Goal: Transaction & Acquisition: Purchase product/service

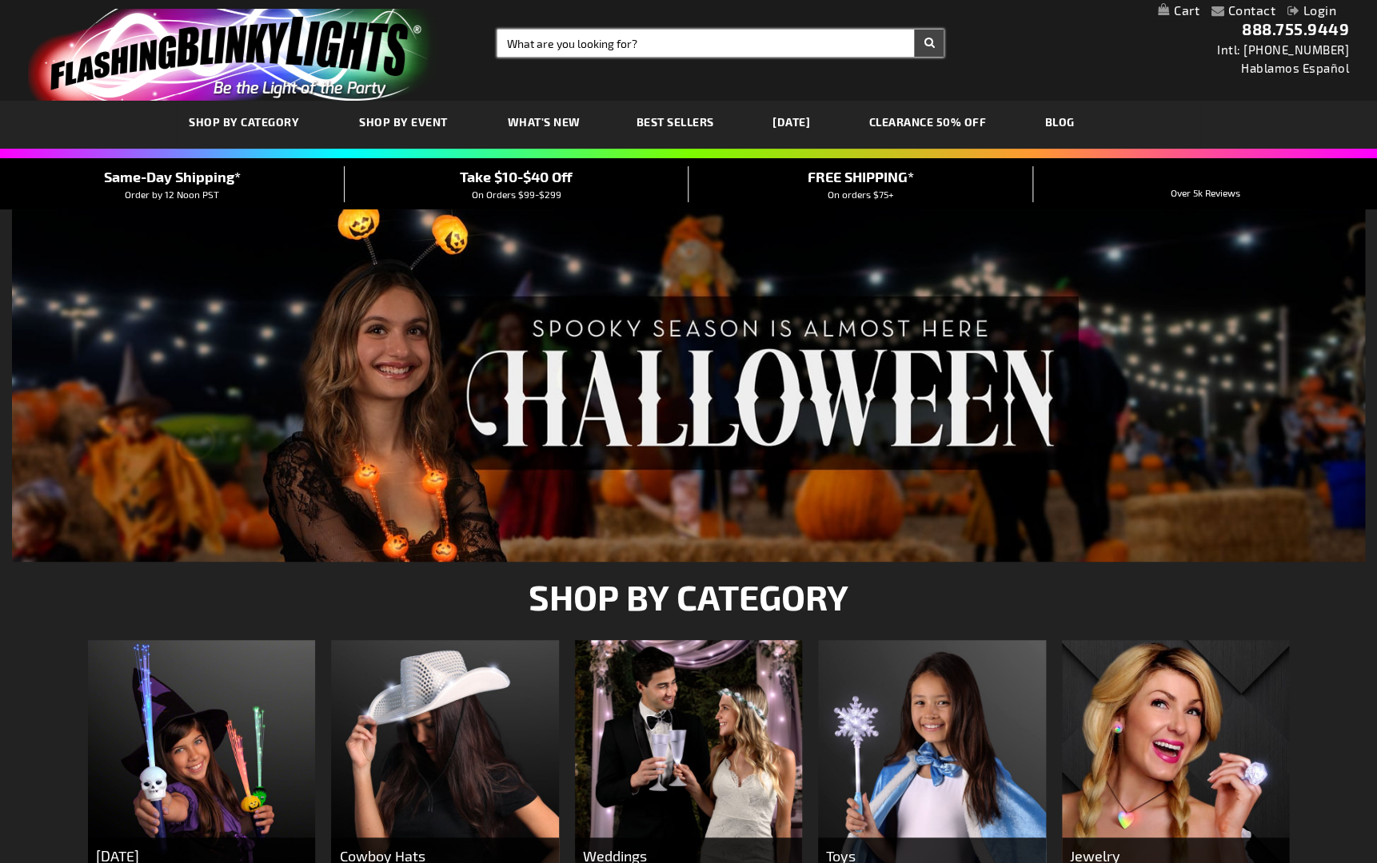
click at [521, 50] on input "Search" at bounding box center [720, 43] width 447 height 27
type input "green button led"
click at [914, 30] on button "Search" at bounding box center [929, 43] width 30 height 27
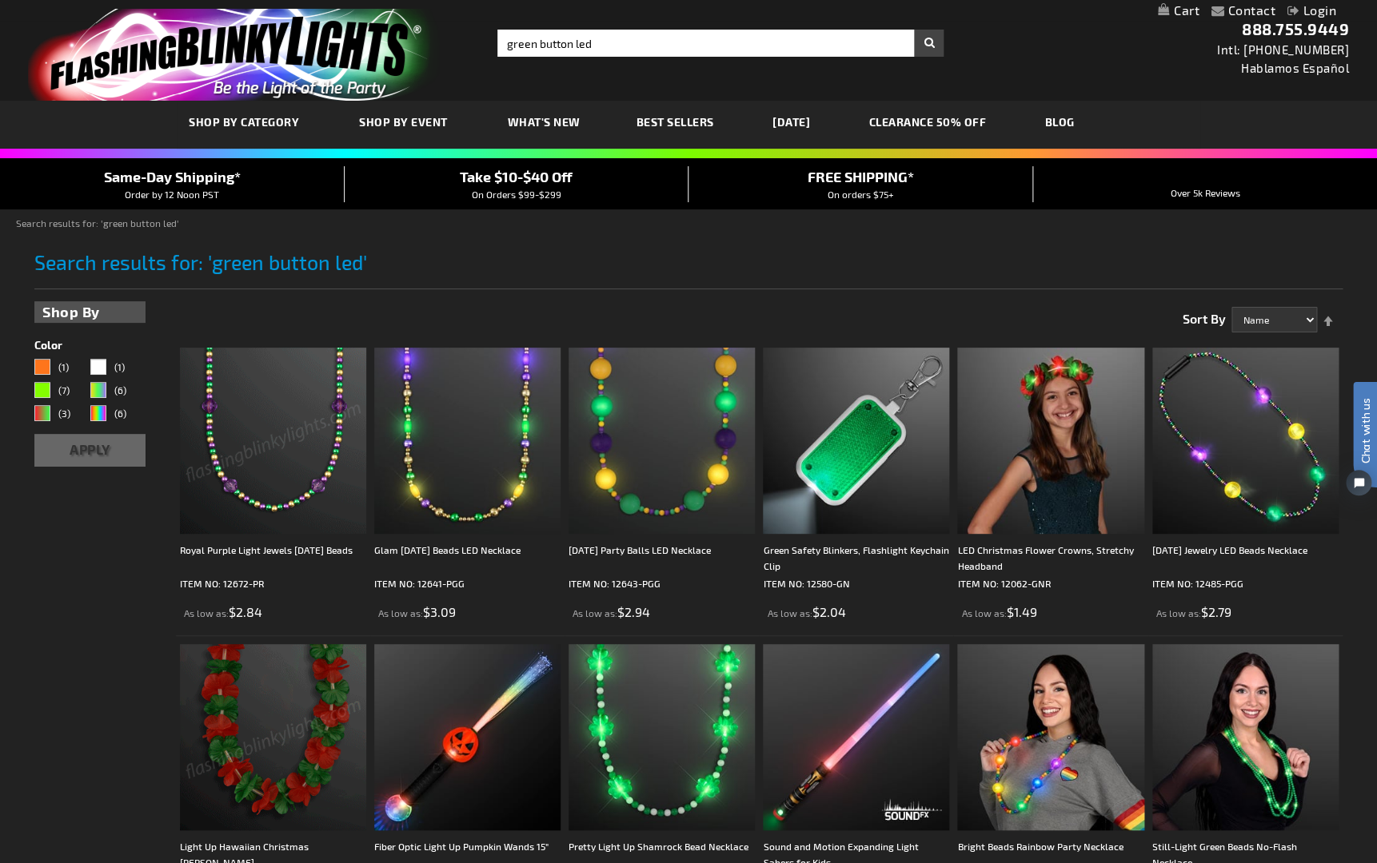
click at [560, 47] on div "Close dialog Get 10% Off Subscribe and save today Unlock Offer Submit" at bounding box center [688, 431] width 1377 height 863
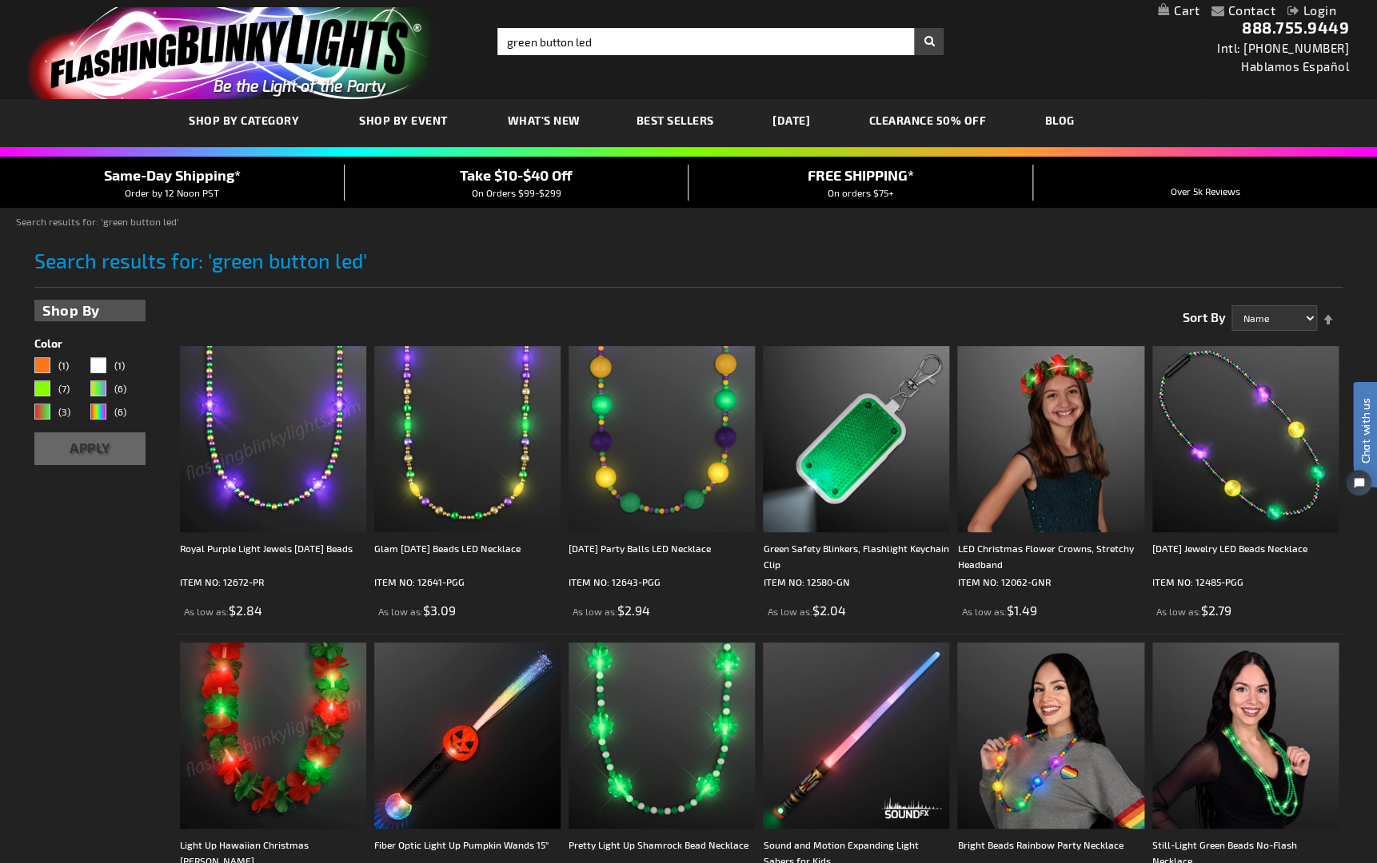
scroll to position [3, 0]
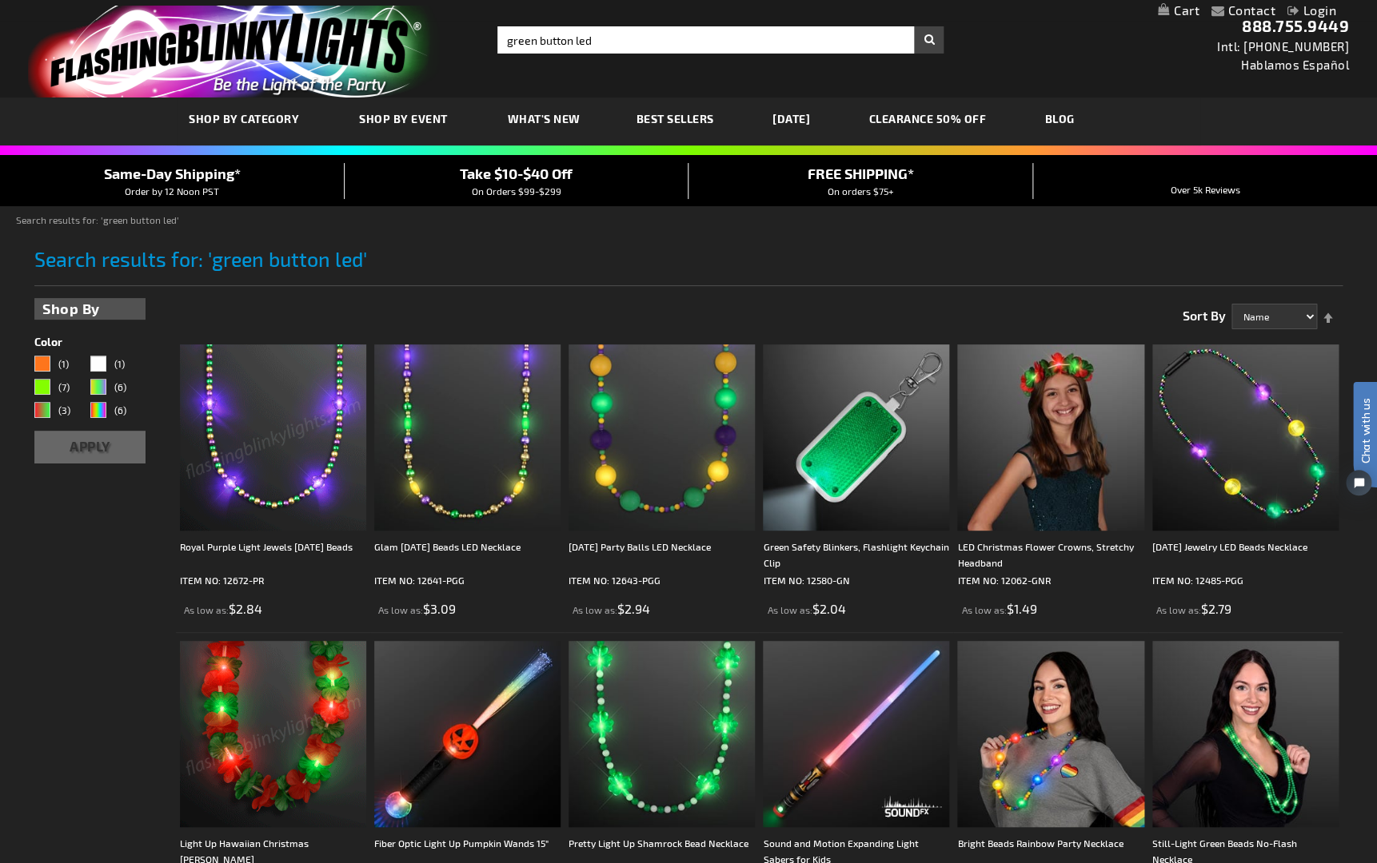
click at [536, 121] on span "What's New" at bounding box center [544, 119] width 73 height 14
click at [677, 122] on span "Best Sellers" at bounding box center [675, 119] width 78 height 14
click at [678, 118] on span "Best Sellers" at bounding box center [675, 120] width 78 height 14
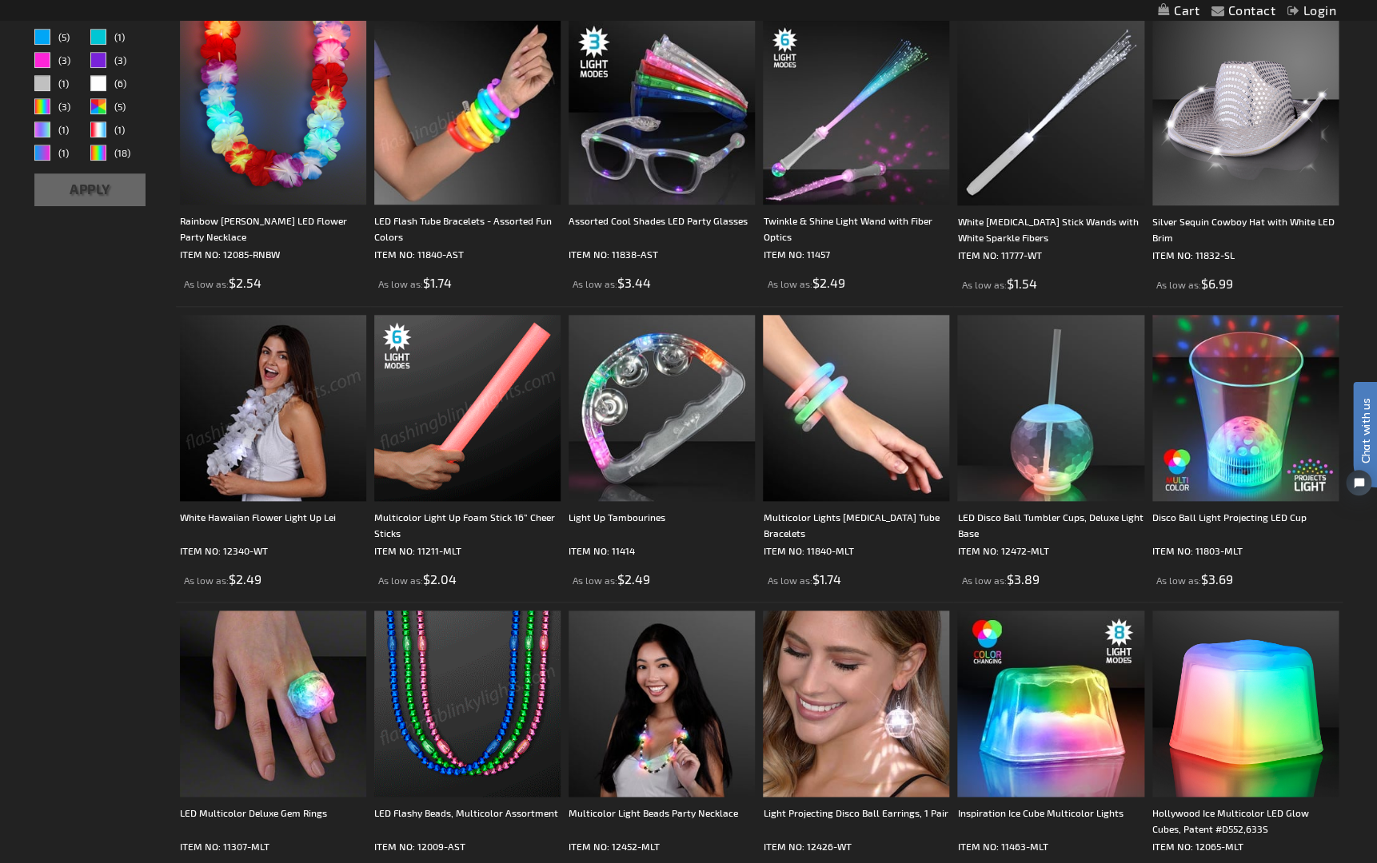
scroll to position [282, 0]
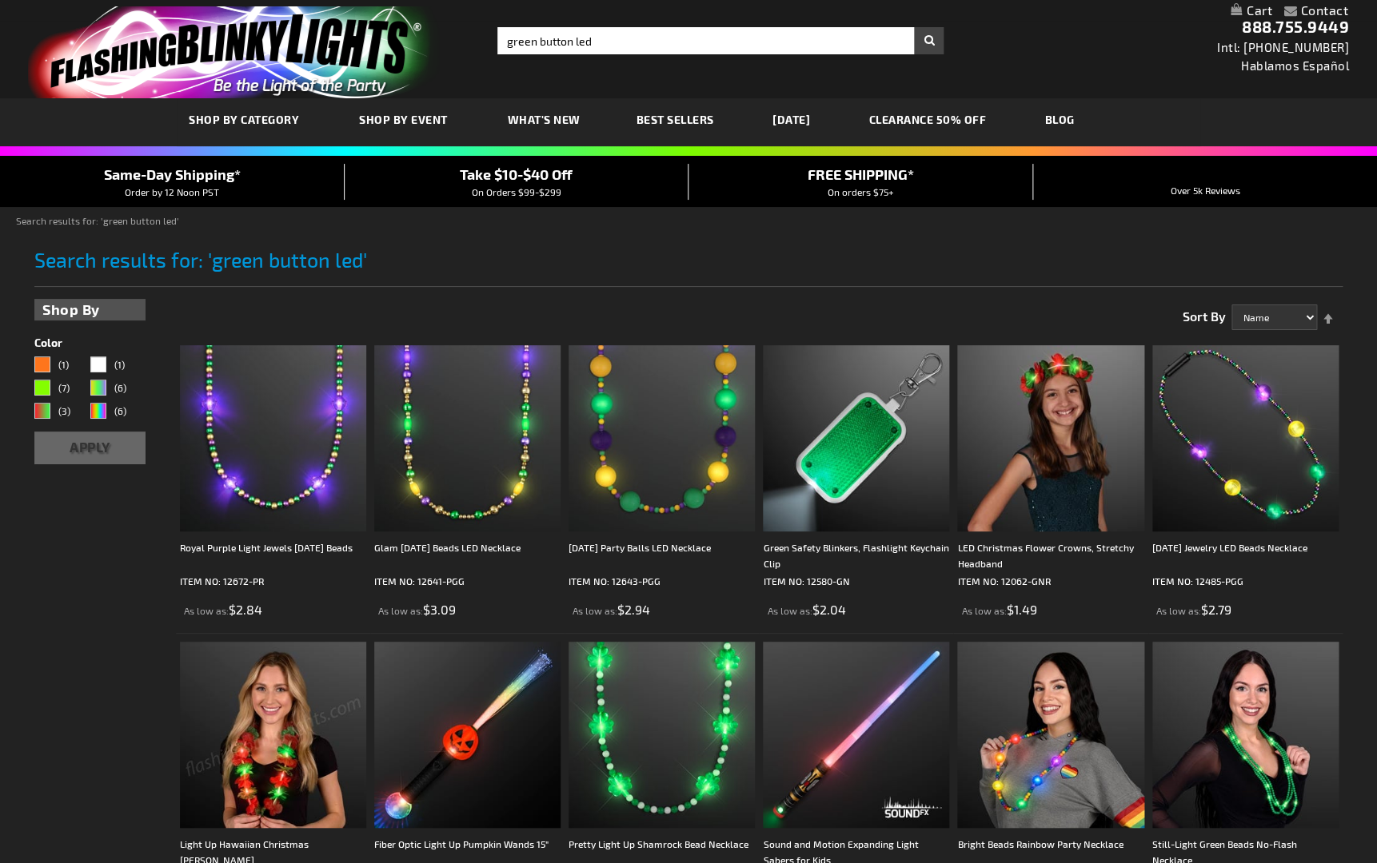
scroll to position [2, 0]
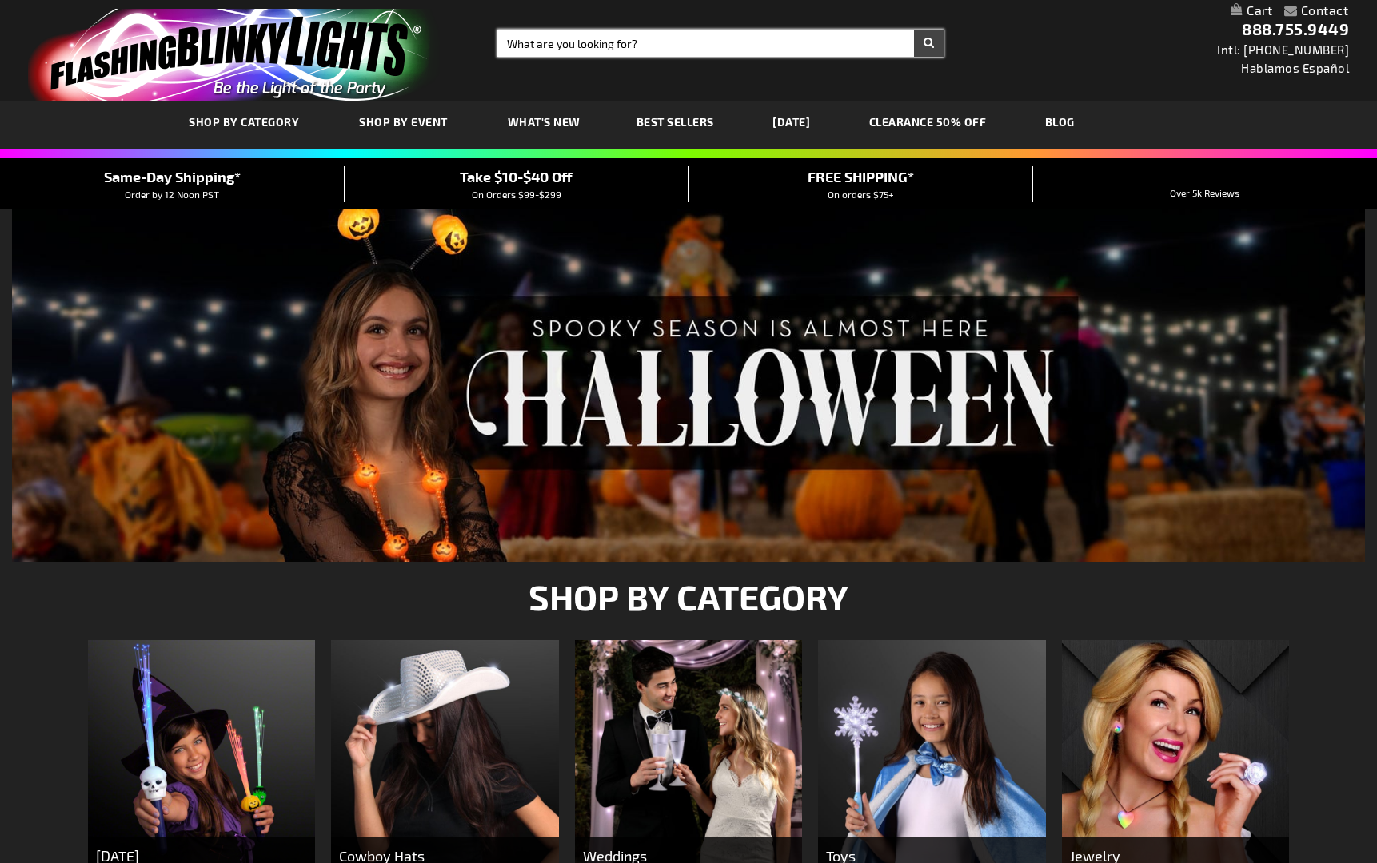
click at [585, 42] on input "Search" at bounding box center [720, 43] width 447 height 27
type input "green button"
click at [914, 30] on button "Search" at bounding box center [929, 43] width 30 height 27
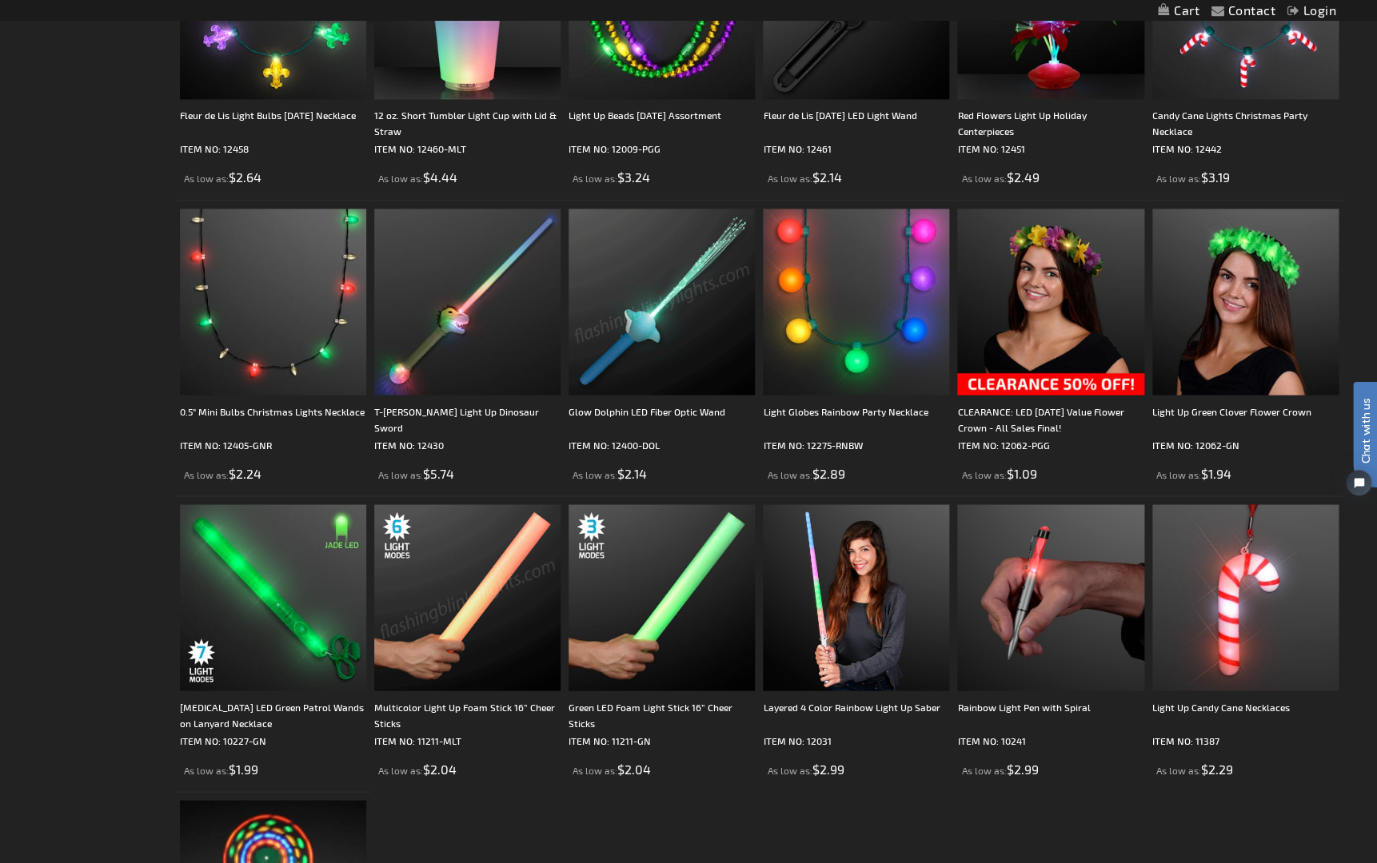
scroll to position [1022, 0]
